Goal: Task Accomplishment & Management: Complete application form

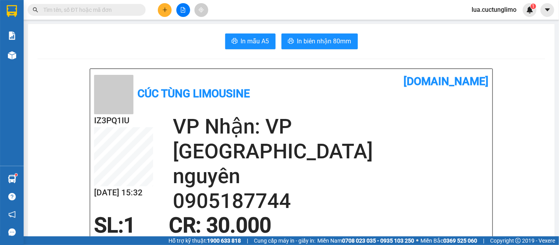
click at [497, 9] on span "lua.cuctunglimo" at bounding box center [493, 10] width 57 height 10
click at [497, 19] on li "Đăng xuất" at bounding box center [494, 24] width 58 height 13
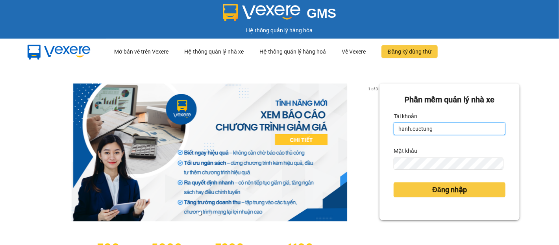
click at [430, 126] on input "hanh.cuctung" at bounding box center [450, 128] width 112 height 13
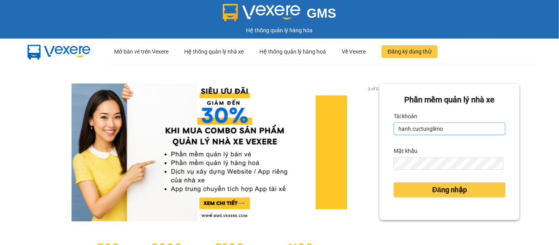
click at [404, 129] on input "hanh.cuctunglimo" at bounding box center [450, 128] width 112 height 13
click at [406, 131] on input "hanh.cuctunglimo" at bounding box center [450, 128] width 112 height 13
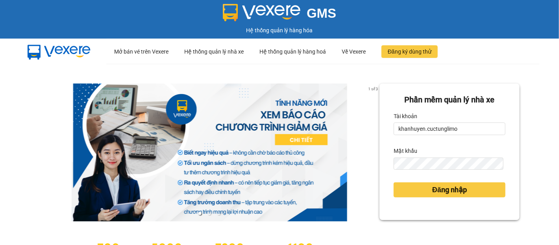
type input "khanhuyen.cuctunglimo"
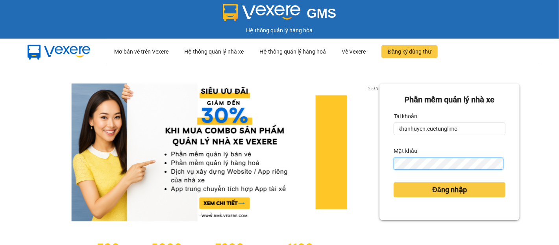
click at [394, 182] on button "Đăng nhập" at bounding box center [450, 189] width 112 height 15
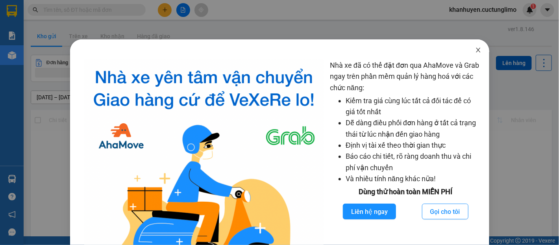
click at [475, 47] on icon "close" at bounding box center [478, 50] width 6 height 6
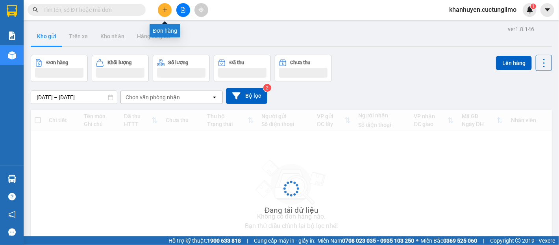
click at [167, 7] on icon "plus" at bounding box center [165, 10] width 6 height 6
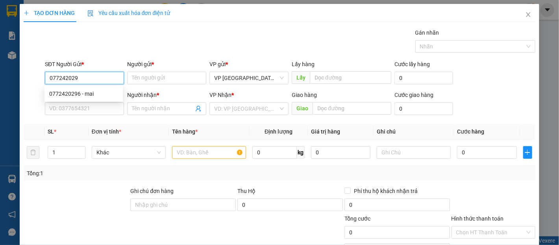
type input "0772420296"
click at [89, 95] on div "0772420296 - mai" at bounding box center [83, 93] width 69 height 9
type input "mai"
type input "0966075378"
type input "thắng"
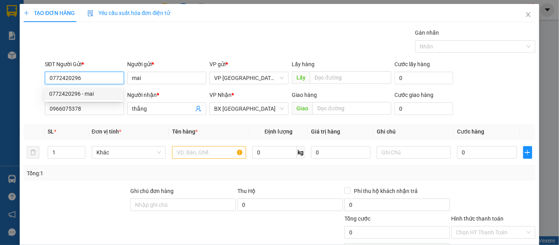
type input "140.000"
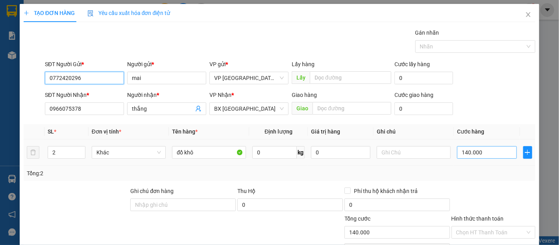
type input "0772420296"
click at [498, 147] on input "140.000" at bounding box center [486, 152] width 59 height 13
type input "1"
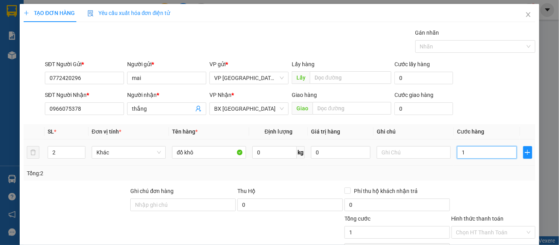
type input "16"
type input "160"
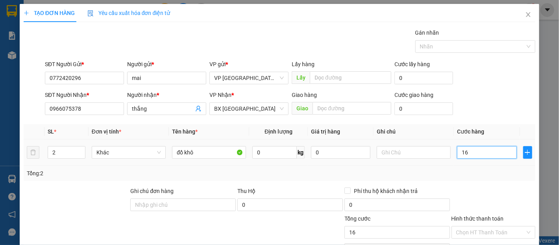
type input "160"
type input "1.600"
type input "16.000"
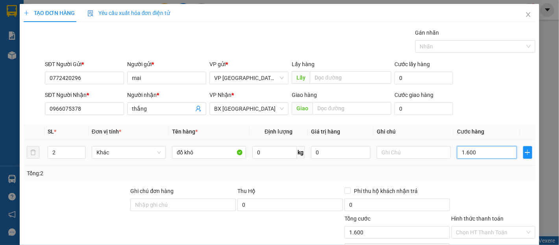
type input "16.000"
type input "160.000"
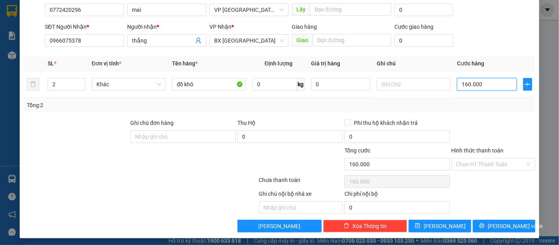
scroll to position [70, 0]
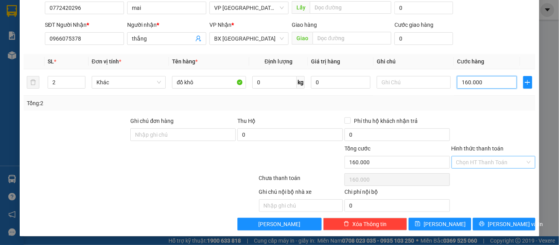
type input "160.000"
click at [485, 165] on input "Hình thức thanh toán" at bounding box center [490, 162] width 69 height 12
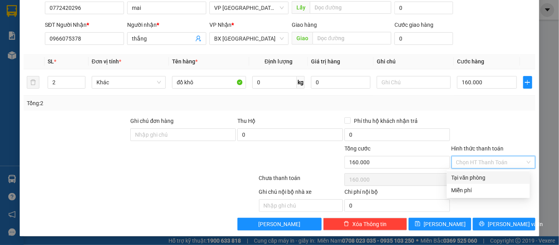
click at [478, 176] on div "Tại văn phòng" at bounding box center [489, 177] width 74 height 9
type input "0"
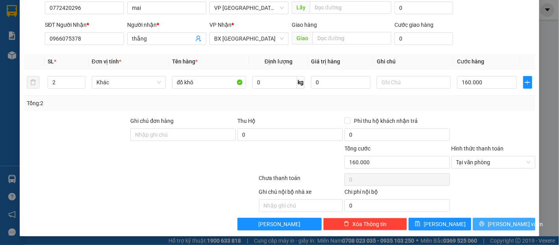
click at [485, 223] on icon "printer" at bounding box center [482, 223] width 5 height 5
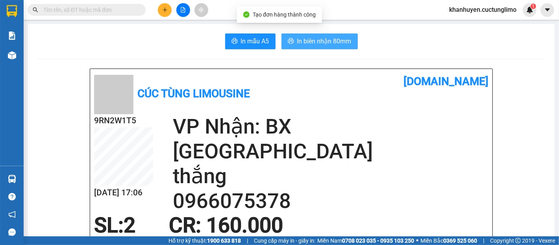
click at [332, 39] on span "In biên nhận 80mm" at bounding box center [324, 41] width 54 height 10
click at [336, 43] on span "In biên nhận 80mm" at bounding box center [324, 41] width 54 height 10
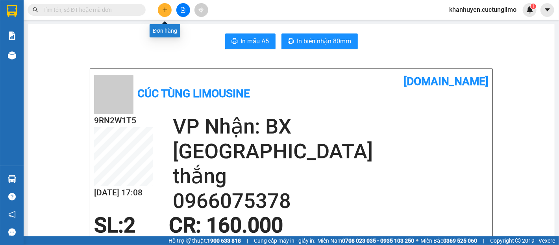
click at [162, 10] on button at bounding box center [165, 10] width 14 height 14
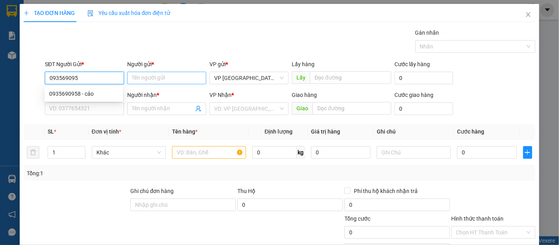
type input "0935690958"
click at [76, 95] on div "0935690958 - cảo" at bounding box center [83, 93] width 69 height 9
type input "cảo"
type input "0816975868"
type input "tân"
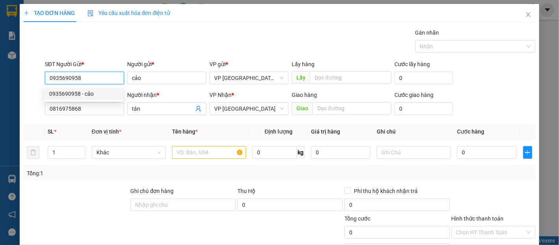
type input "30.000"
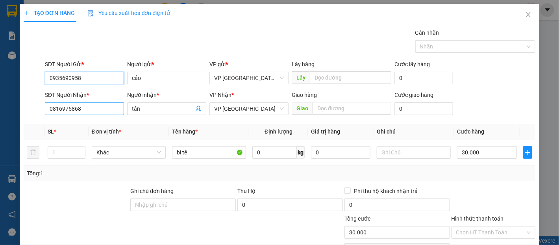
type input "0935690958"
drag, startPoint x: 100, startPoint y: 105, endPoint x: 33, endPoint y: 115, distance: 66.9
click at [33, 115] on div "SĐT Người Nhận * 0816975868 Người nhận * tân VP Nhận * VP Đà Lạt Giao hàng Giao…" at bounding box center [280, 105] width 514 height 28
type input "0908821099"
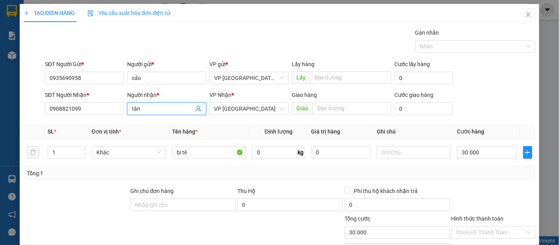
click at [158, 108] on input "tân" at bounding box center [163, 108] width 62 height 9
type input "t"
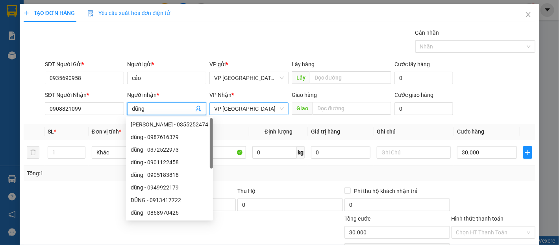
click at [239, 110] on span "VP [GEOGRAPHIC_DATA]" at bounding box center [249, 109] width 70 height 12
type input "dũng"
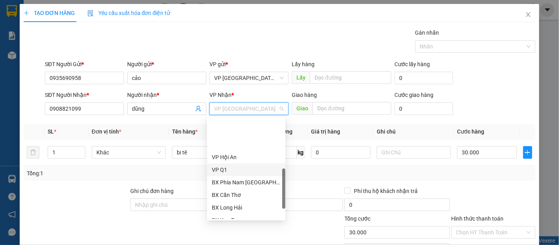
scroll to position [211, 0]
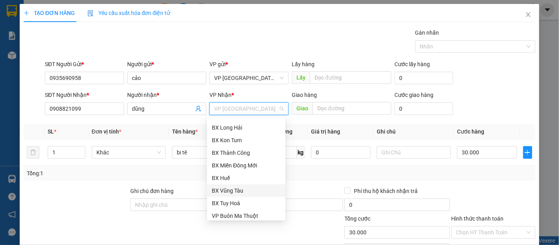
click at [247, 189] on div "BX Vũng Tàu" at bounding box center [246, 190] width 69 height 9
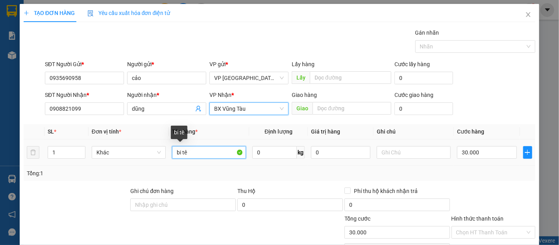
click at [205, 154] on input "bi tê" at bounding box center [209, 152] width 74 height 13
type input "b"
type input "h"
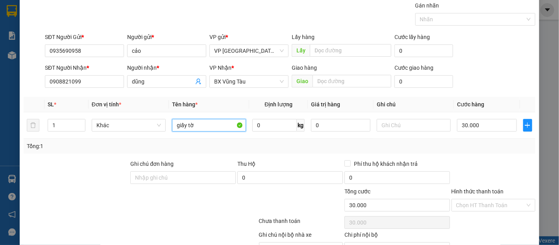
scroll to position [70, 0]
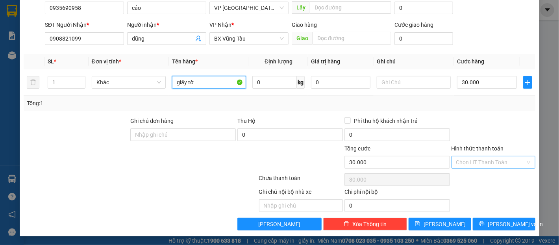
type input "giấy tờ"
click at [496, 161] on input "Hình thức thanh toán" at bounding box center [490, 162] width 69 height 12
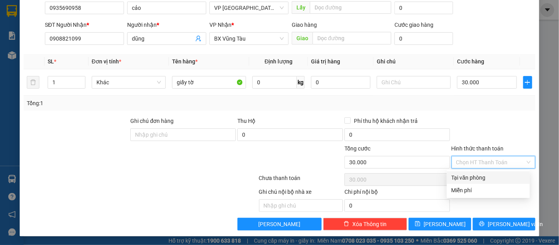
click at [502, 176] on div "Tại văn phòng" at bounding box center [489, 177] width 74 height 9
type input "0"
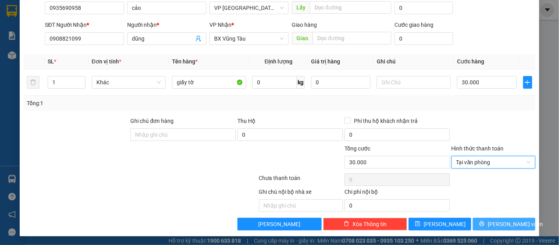
click at [502, 226] on span "Lưu và In" at bounding box center [515, 224] width 55 height 9
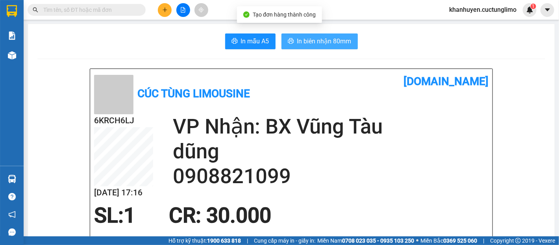
click at [325, 45] on span "In biên nhận 80mm" at bounding box center [324, 41] width 54 height 10
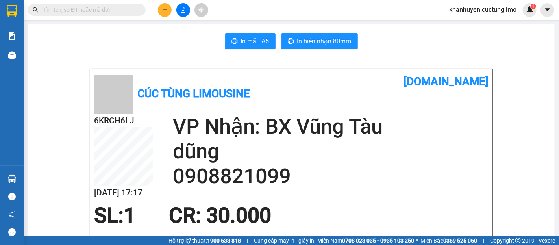
click at [163, 14] on button at bounding box center [165, 10] width 14 height 14
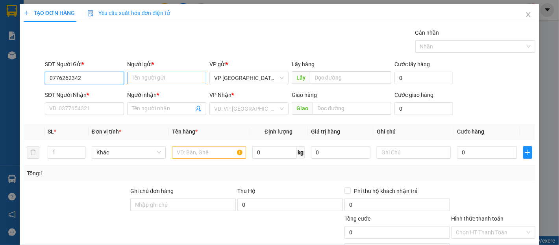
type input "0776262342"
click at [162, 79] on input "Người gửi *" at bounding box center [166, 78] width 79 height 13
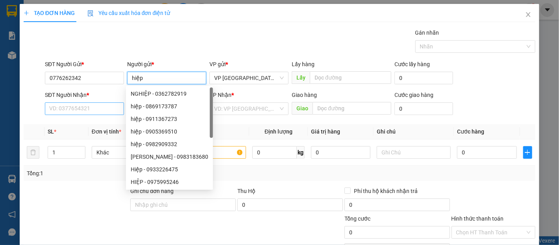
type input "hiệp"
click at [97, 106] on input "SĐT Người Nhận *" at bounding box center [84, 108] width 79 height 13
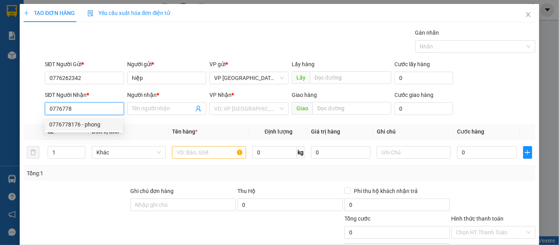
click at [103, 127] on div "0776778176 - phong" at bounding box center [83, 124] width 69 height 9
type input "0776778176"
type input "phong"
type input "40.000"
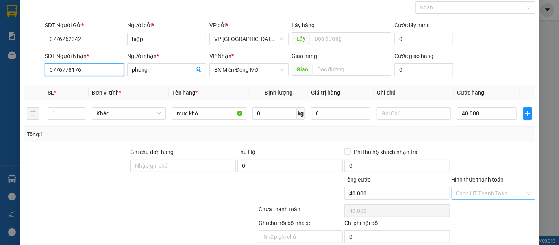
scroll to position [70, 0]
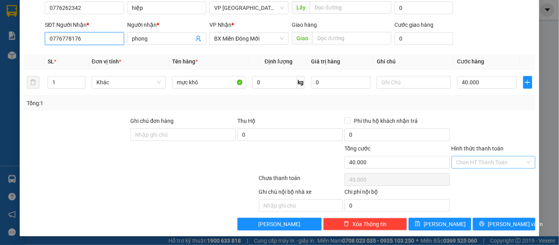
type input "0776778176"
click at [480, 160] on input "Hình thức thanh toán" at bounding box center [490, 162] width 69 height 12
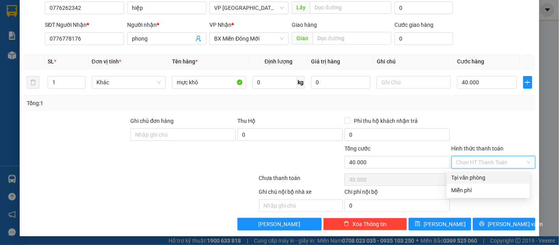
click at [485, 175] on div "Tại văn phòng" at bounding box center [489, 177] width 74 height 9
type input "0"
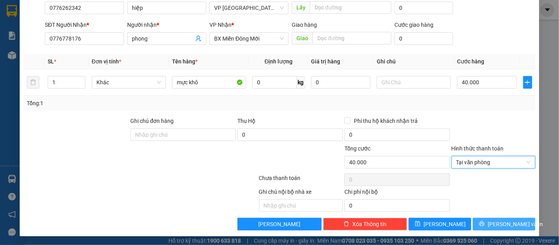
click at [515, 224] on button "Lưu và In" at bounding box center [504, 224] width 63 height 13
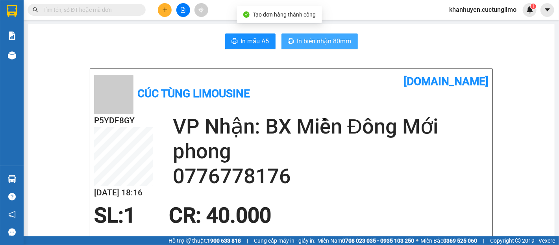
click at [335, 39] on span "In biên nhận 80mm" at bounding box center [324, 41] width 54 height 10
